Goal: Book appointment/travel/reservation

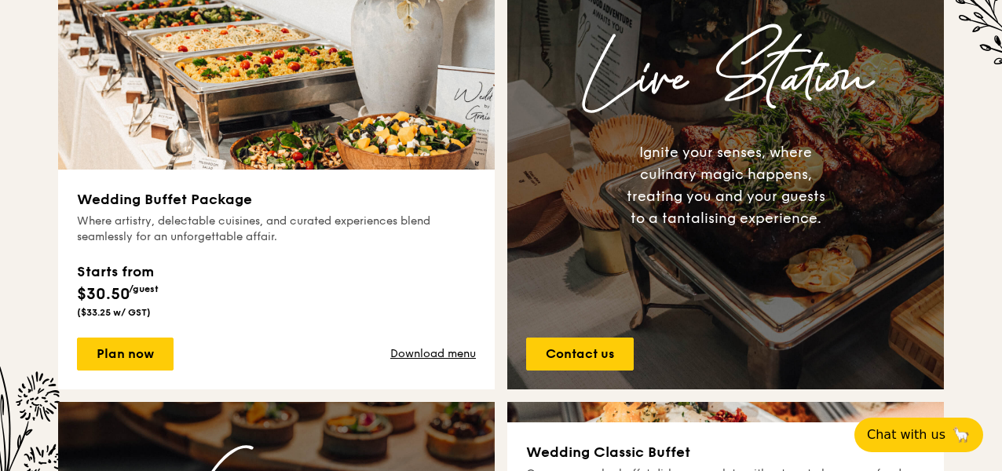
scroll to position [965, 0]
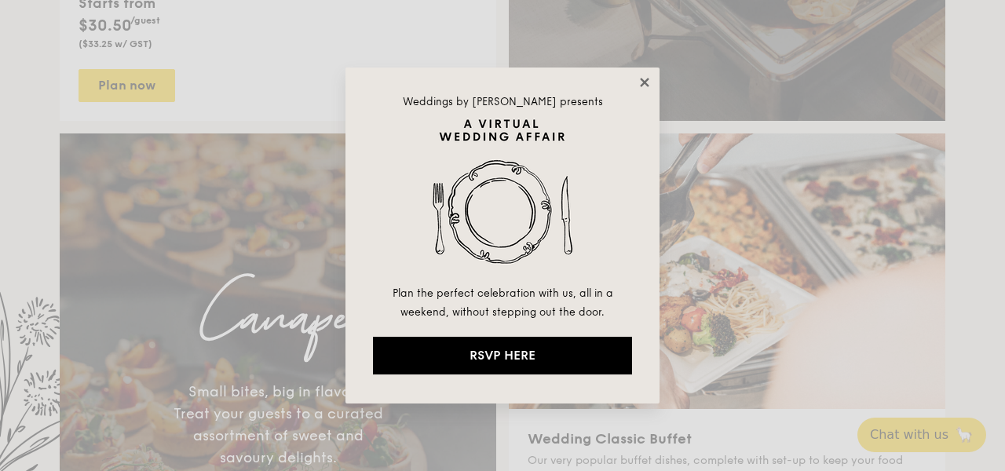
click at [644, 84] on icon at bounding box center [644, 82] width 14 height 14
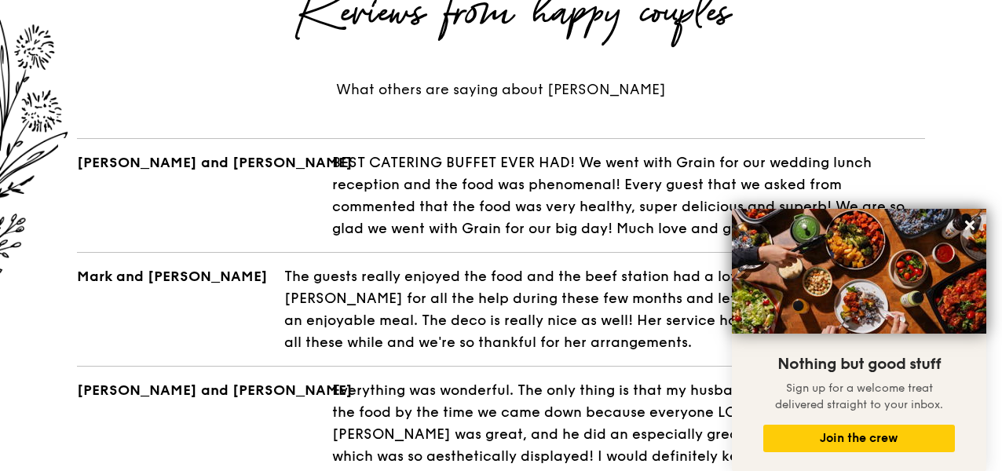
scroll to position [2698, 0]
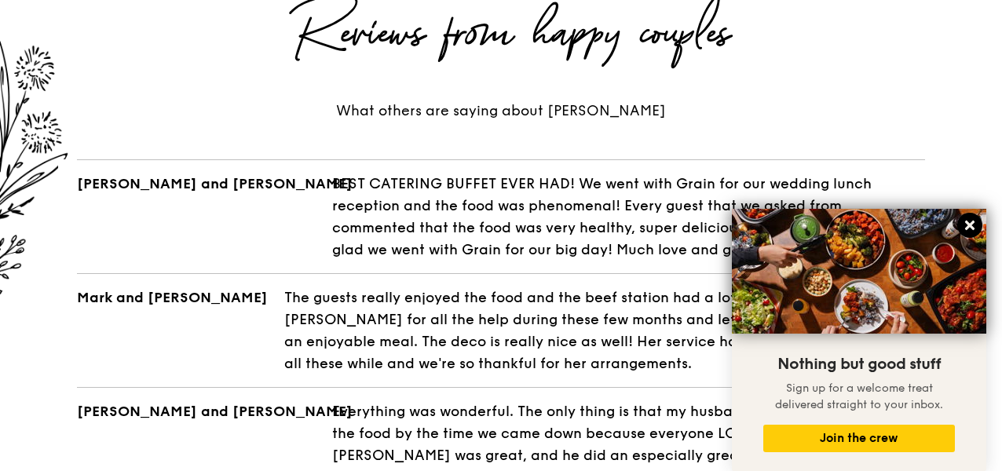
click at [969, 230] on icon at bounding box center [969, 225] width 14 height 14
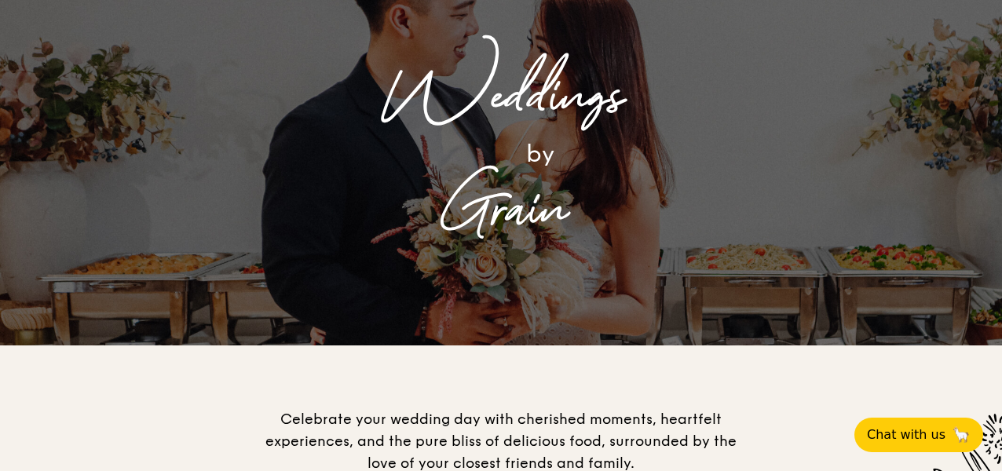
scroll to position [0, 0]
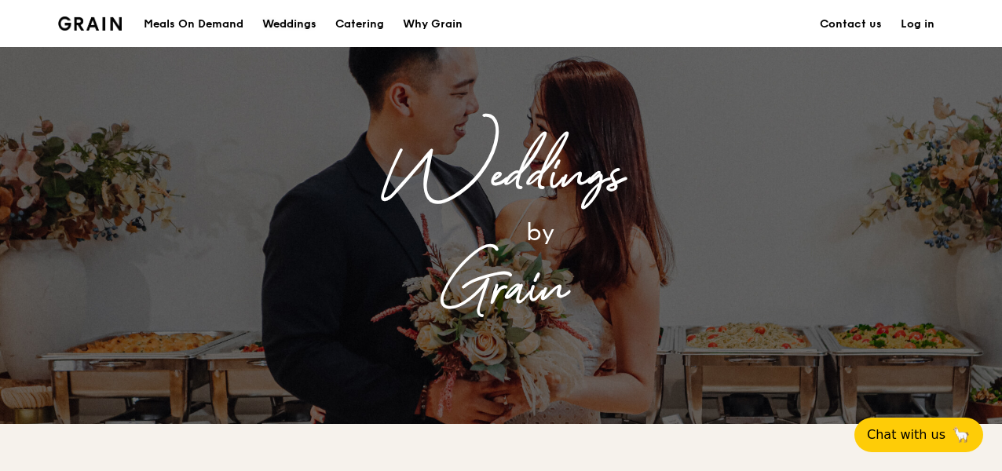
click at [279, 24] on div "Weddings" at bounding box center [289, 24] width 54 height 47
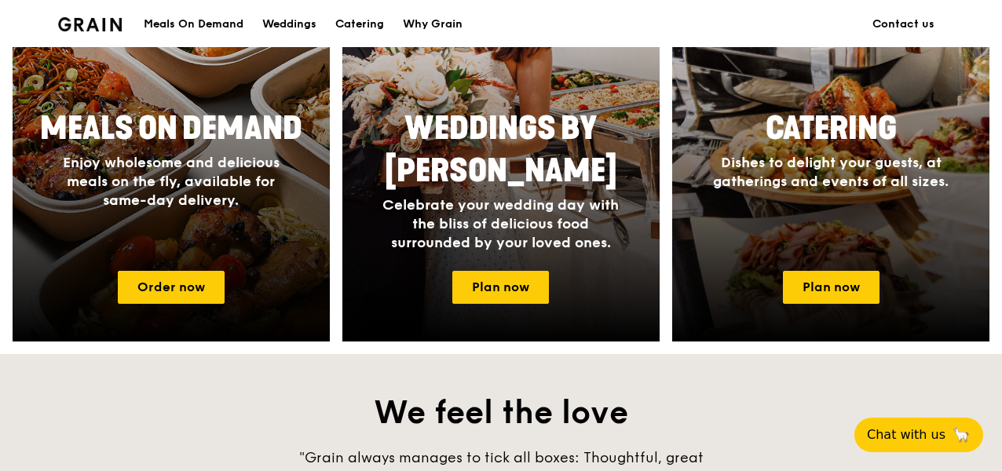
scroll to position [768, 0]
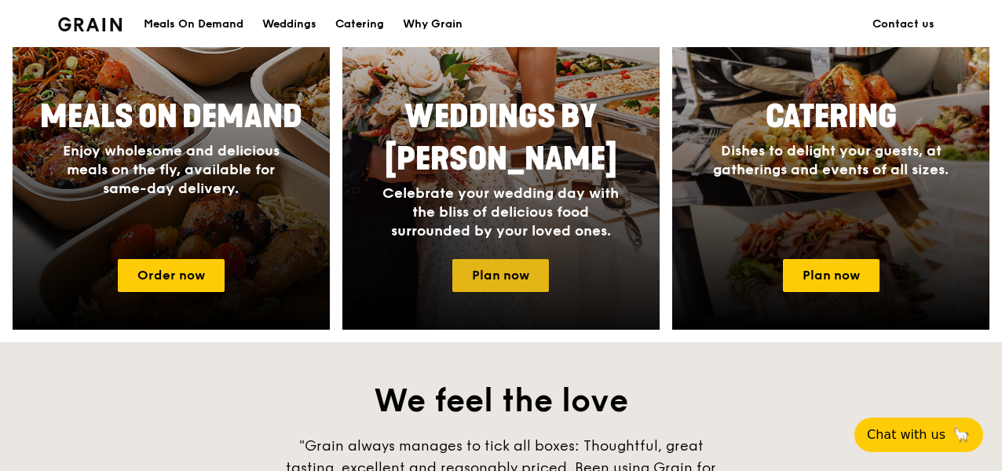
click at [504, 290] on link "Plan now" at bounding box center [500, 275] width 97 height 33
